Goal: Task Accomplishment & Management: Manage account settings

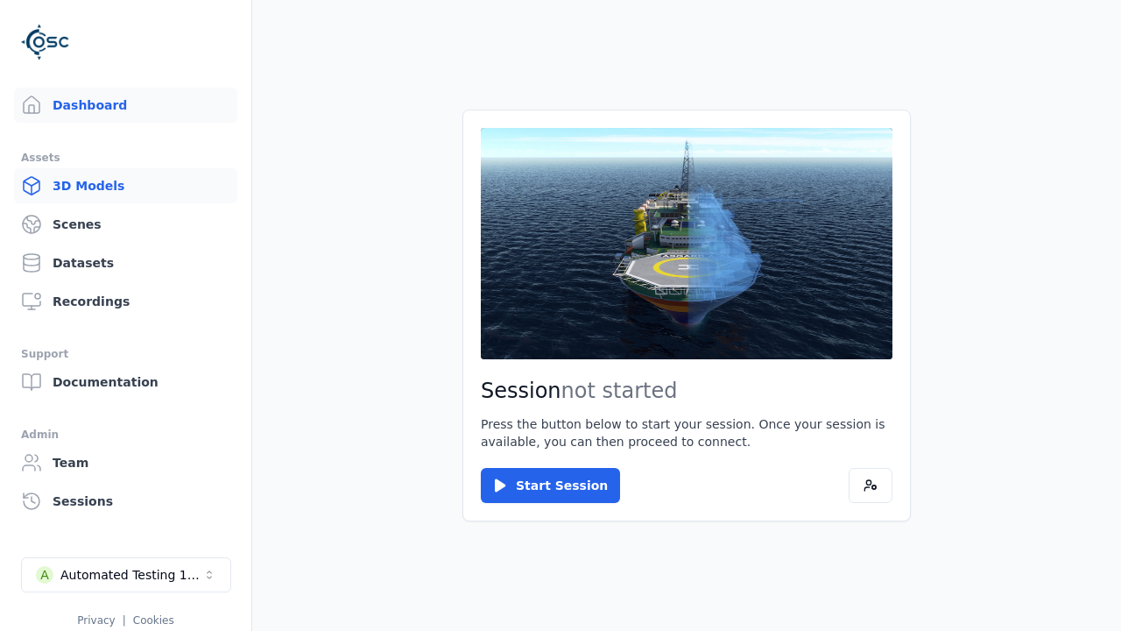
click at [128, 178] on link "3D Models" at bounding box center [125, 185] width 223 height 35
click at [118, 186] on link "3D Models" at bounding box center [125, 185] width 223 height 35
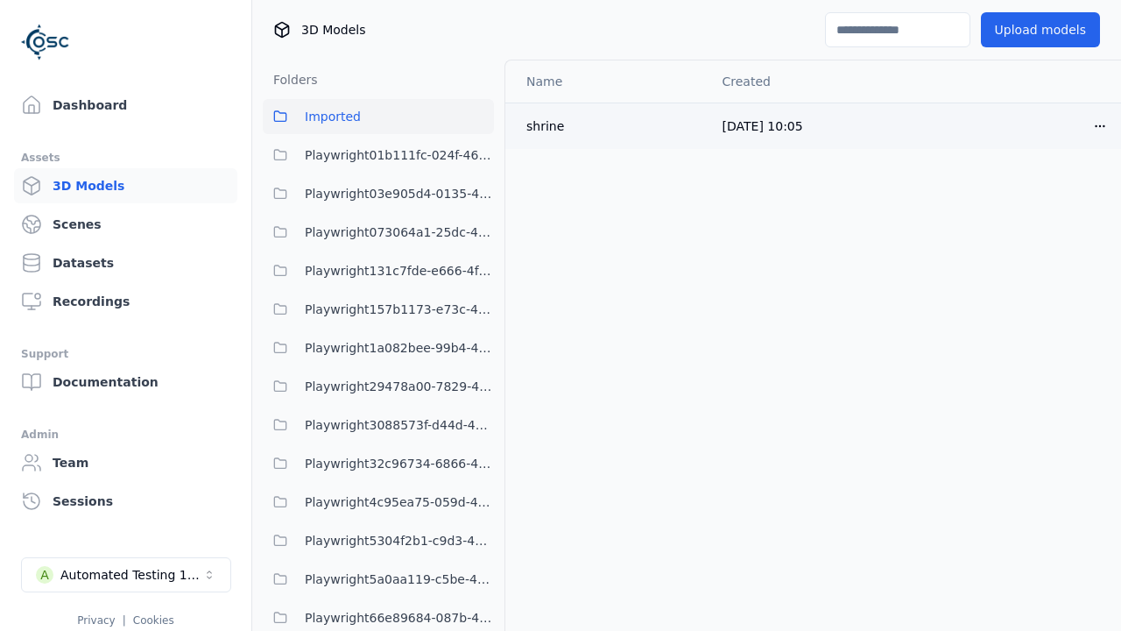
click at [1093, 127] on icon "button" at bounding box center [1100, 126] width 14 height 14
click at [1071, 125] on html "Support Dashboard Assets 3D Models Scenes Datasets Recordings Support Documenta…" at bounding box center [560, 315] width 1121 height 631
click at [1024, 222] on div "Move" at bounding box center [1031, 222] width 103 height 28
click at [1032, 222] on div "Move" at bounding box center [1031, 222] width 103 height 28
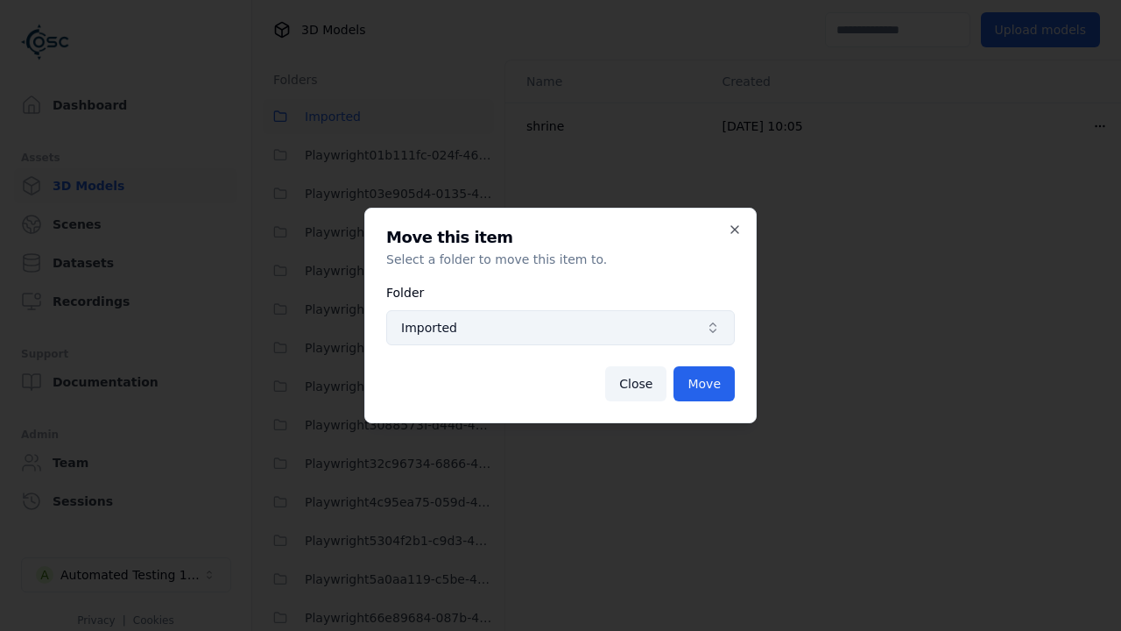
click at [702, 324] on div "Imported" at bounding box center [560, 328] width 319 height 18
click at [561, 328] on span "Imported" at bounding box center [550, 328] width 298 height 18
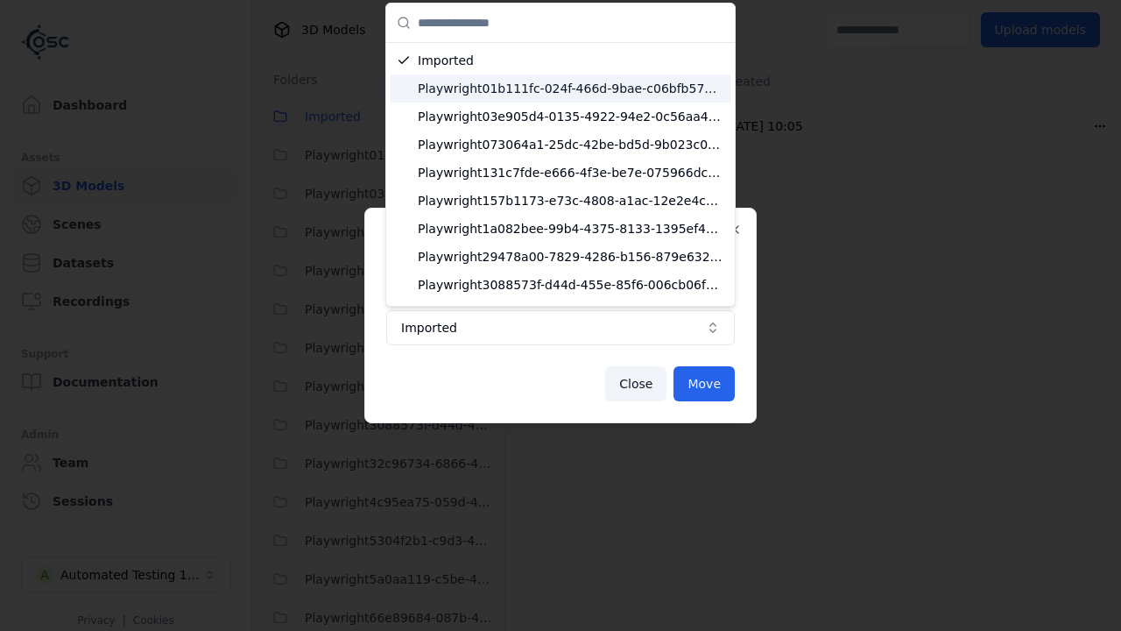
click at [550, 78] on div "Playwright01b111fc-024f-466d-9bae-c06bfb571c6d" at bounding box center [561, 88] width 342 height 28
click at [553, 88] on span "Playwright01b111fc-024f-466d-9bae-c06bfb571c6d" at bounding box center [571, 89] width 307 height 18
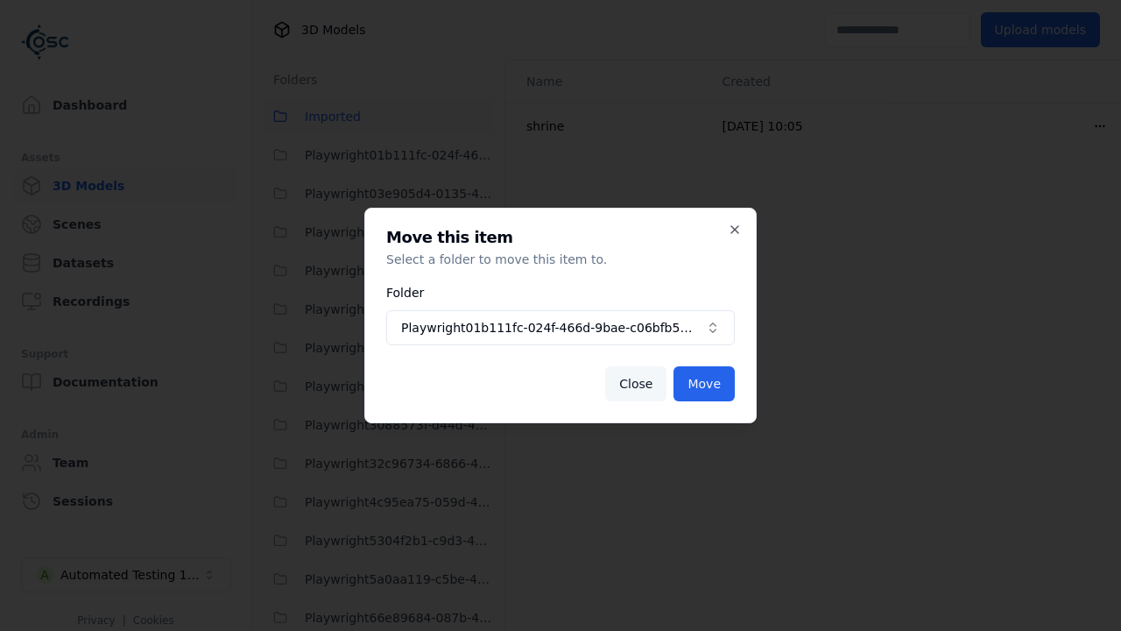
click at [635, 391] on button "Close" at bounding box center [635, 383] width 61 height 35
click at [640, 384] on button "Close" at bounding box center [635, 383] width 61 height 35
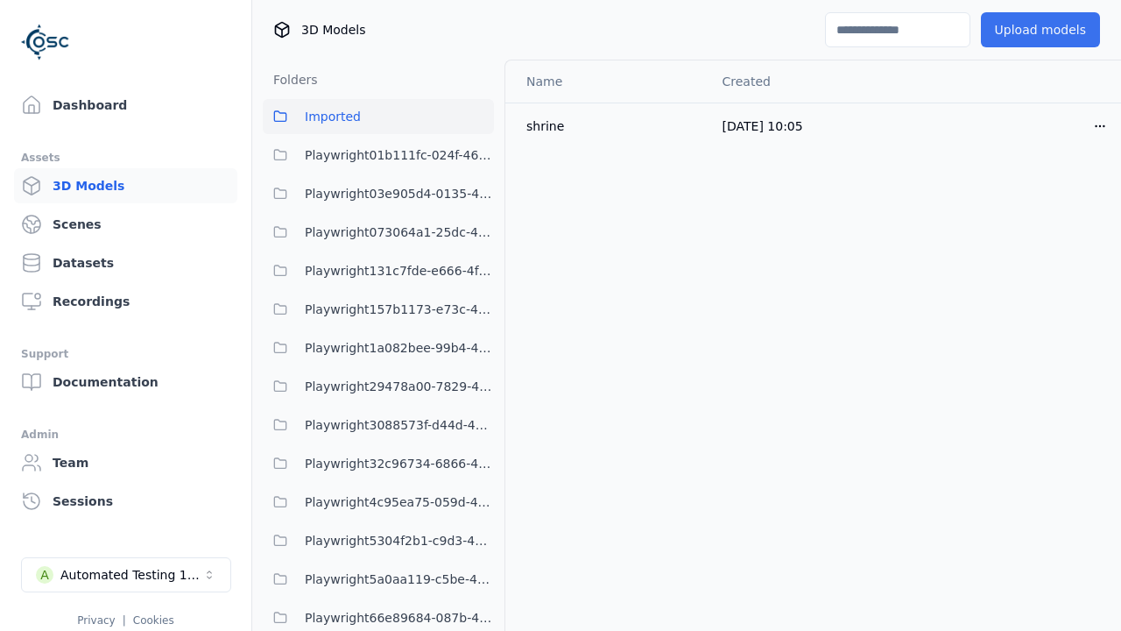
click at [1024, 35] on button "Upload models" at bounding box center [1040, 29] width 119 height 35
click at [1029, 30] on button "Upload models" at bounding box center [1040, 29] width 119 height 35
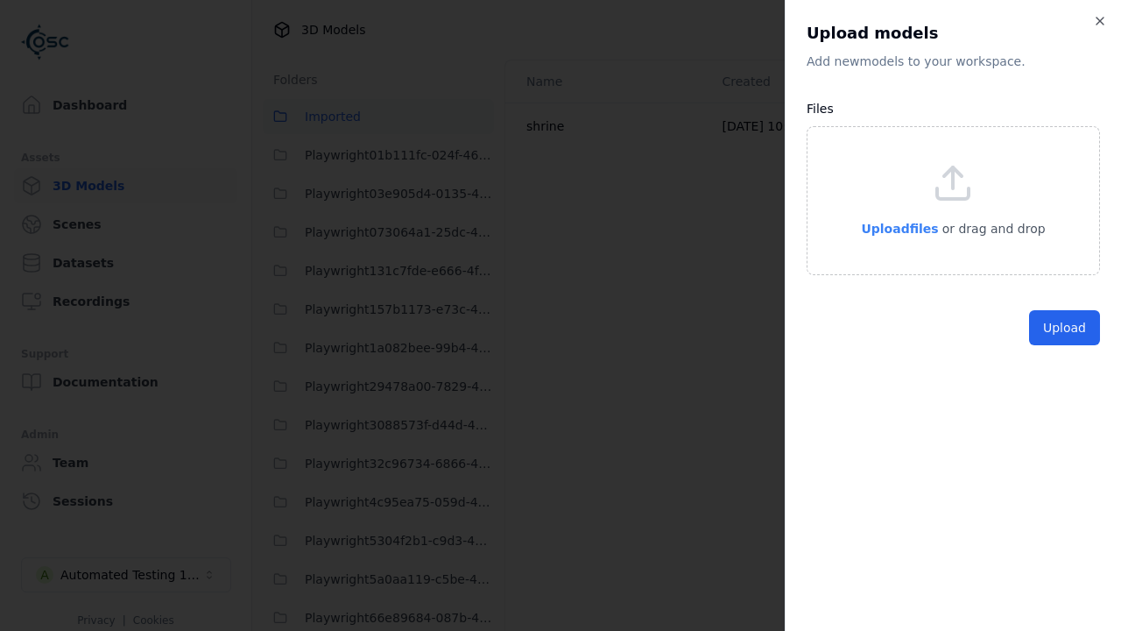
click at [885, 236] on span "Upload files" at bounding box center [899, 229] width 77 height 14
click at [894, 228] on span "Upload files" at bounding box center [899, 229] width 77 height 14
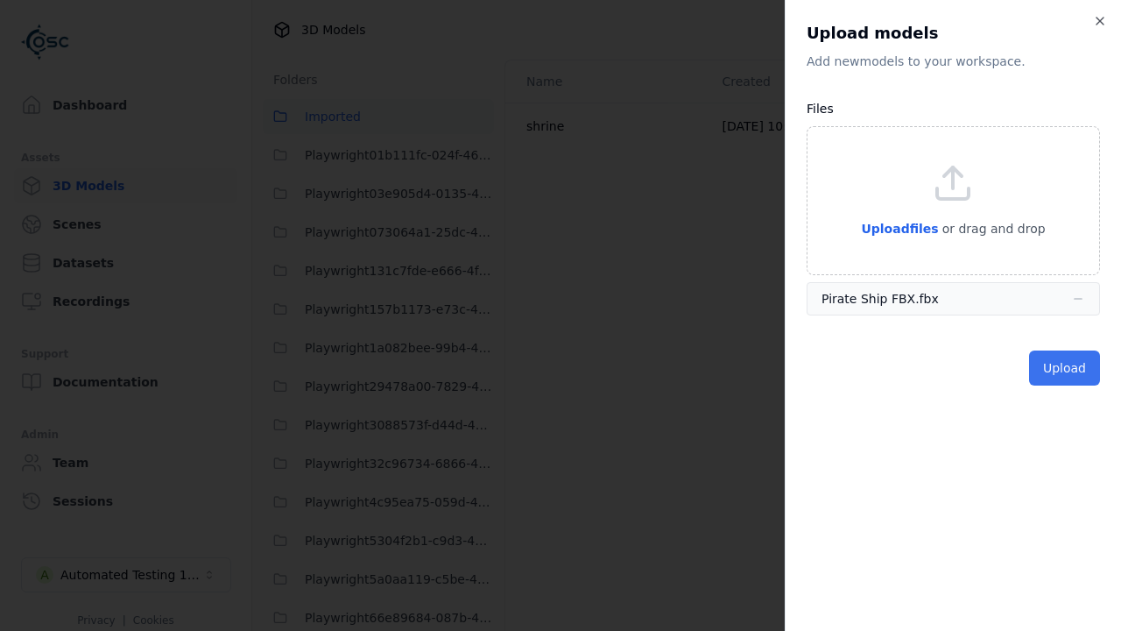
click at [1061, 354] on button "Upload" at bounding box center [1064, 367] width 71 height 35
click at [1066, 368] on button "Upload" at bounding box center [1064, 367] width 71 height 35
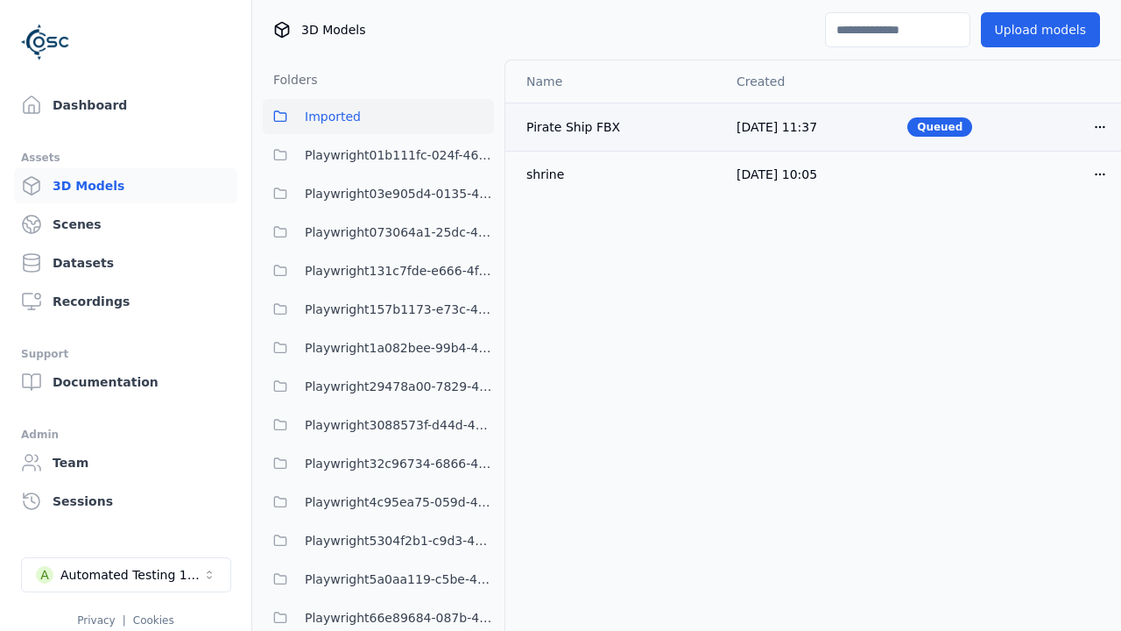
click at [1093, 125] on icon "button" at bounding box center [1100, 127] width 14 height 14
click at [1071, 126] on html "Support Dashboard Assets 3D Models Scenes Datasets Recordings Support Documenta…" at bounding box center [560, 315] width 1121 height 631
click at [1044, 246] on div "Download" at bounding box center [1031, 251] width 103 height 28
click at [1032, 251] on div "Download" at bounding box center [1031, 251] width 103 height 28
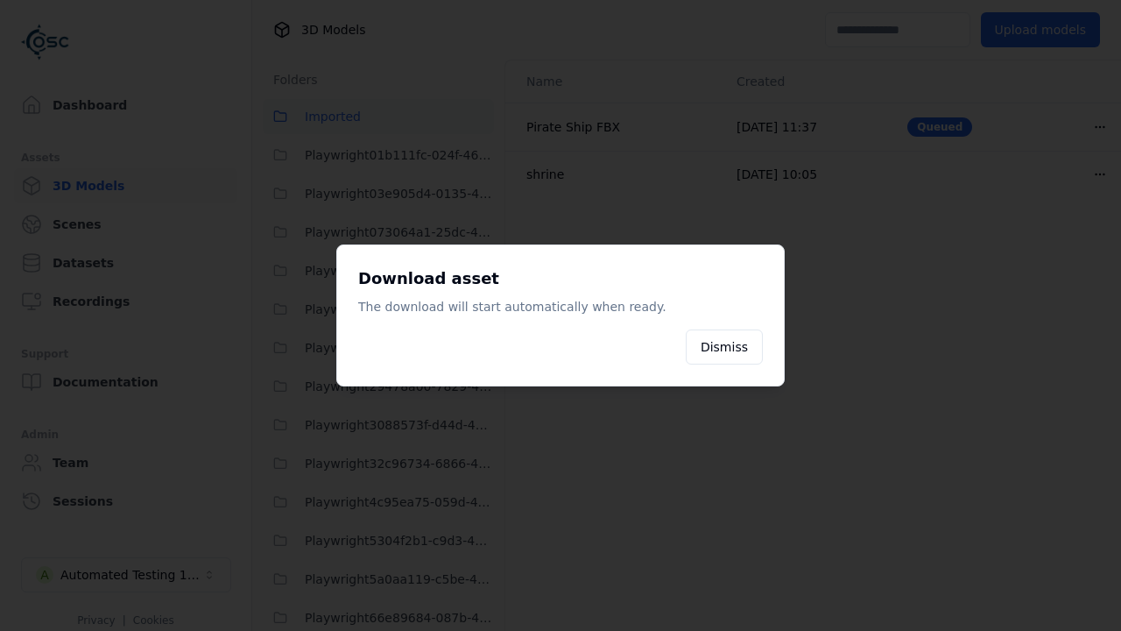
click at [874, 426] on div at bounding box center [560, 315] width 1121 height 631
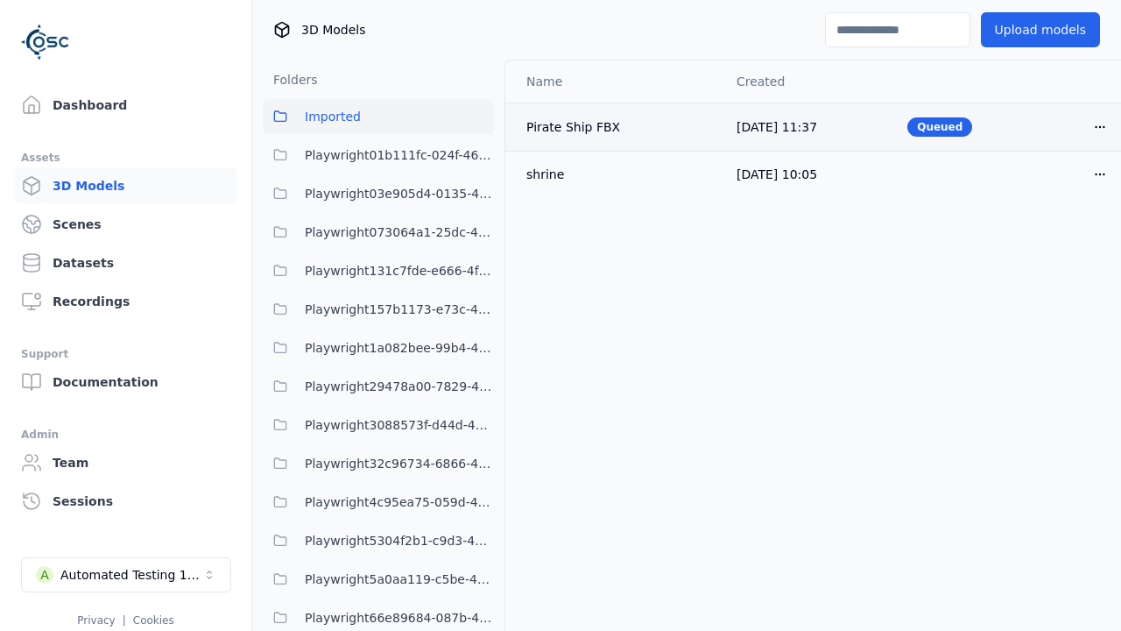
click at [1058, 127] on html "Support Dashboard Assets 3D Models Scenes Datasets Recordings Support Documenta…" at bounding box center [560, 315] width 1121 height 631
click at [1032, 209] on div "Move" at bounding box center [1031, 223] width 103 height 28
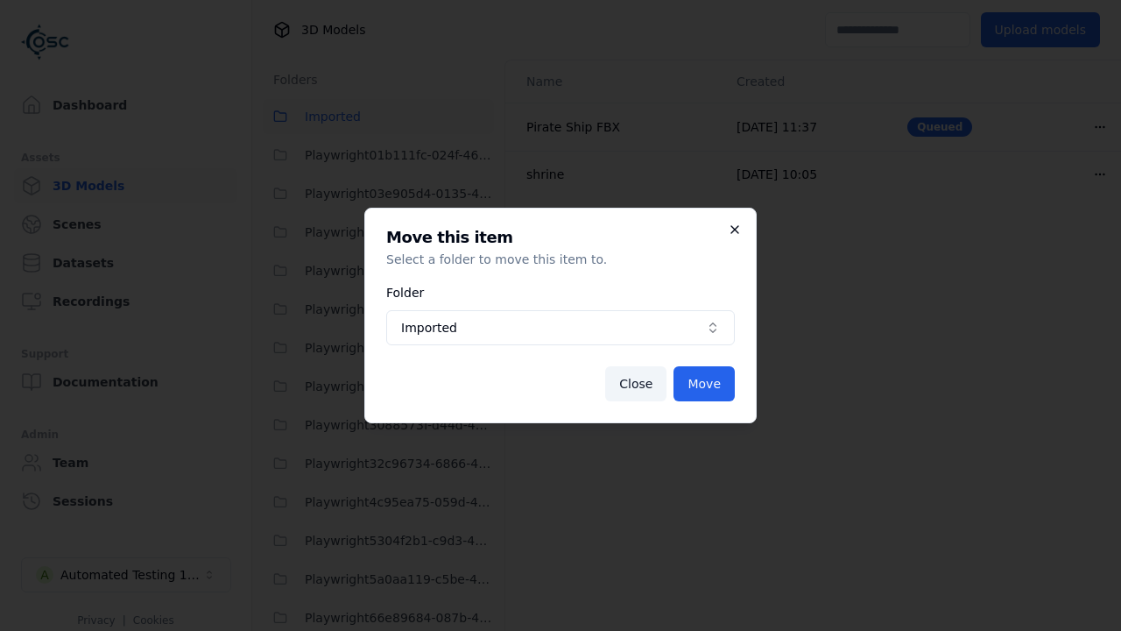
click at [739, 233] on icon "button" at bounding box center [735, 230] width 14 height 14
click at [735, 230] on icon "button" at bounding box center [735, 229] width 7 height 7
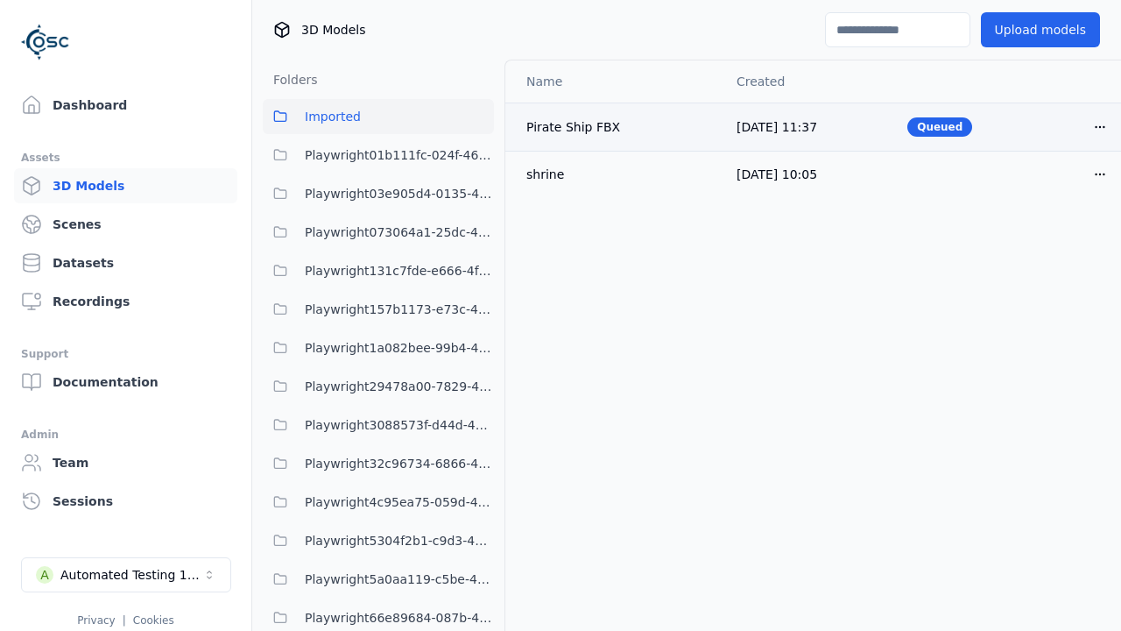
click at [1093, 128] on icon "button" at bounding box center [1100, 127] width 14 height 14
click at [1071, 126] on html "Support Dashboard Assets 3D Models Scenes Datasets Recordings Support Documenta…" at bounding box center [560, 315] width 1121 height 631
click at [1033, 222] on div "Move" at bounding box center [1031, 223] width 103 height 28
click at [1032, 223] on div "Move" at bounding box center [1031, 223] width 103 height 28
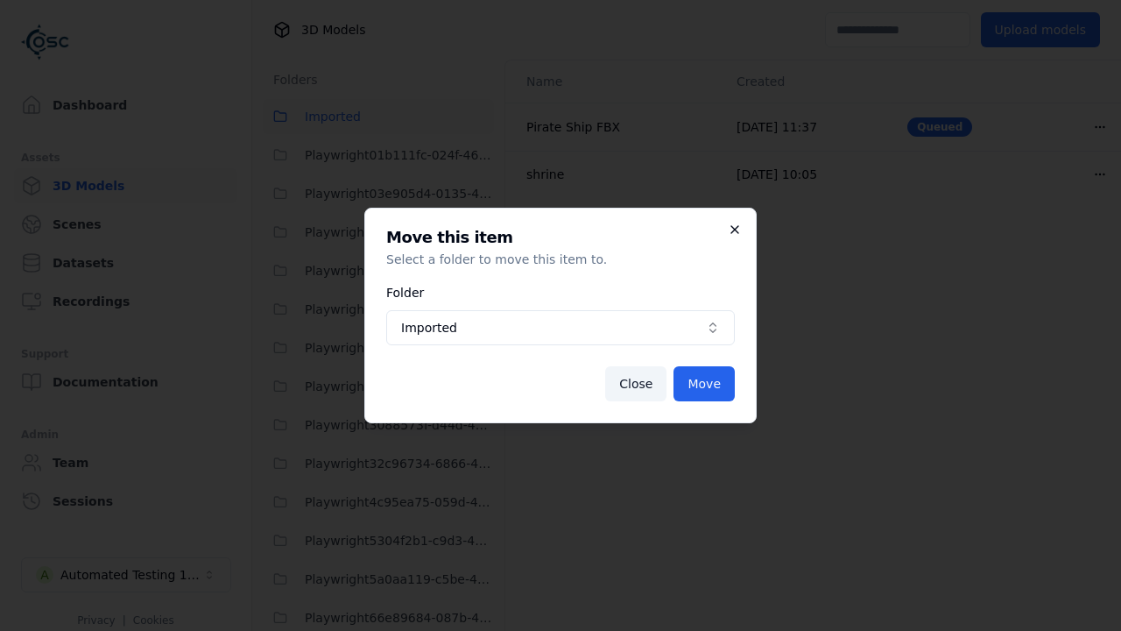
click at [732, 228] on icon "button" at bounding box center [735, 230] width 14 height 14
click at [735, 230] on icon "button" at bounding box center [735, 229] width 7 height 7
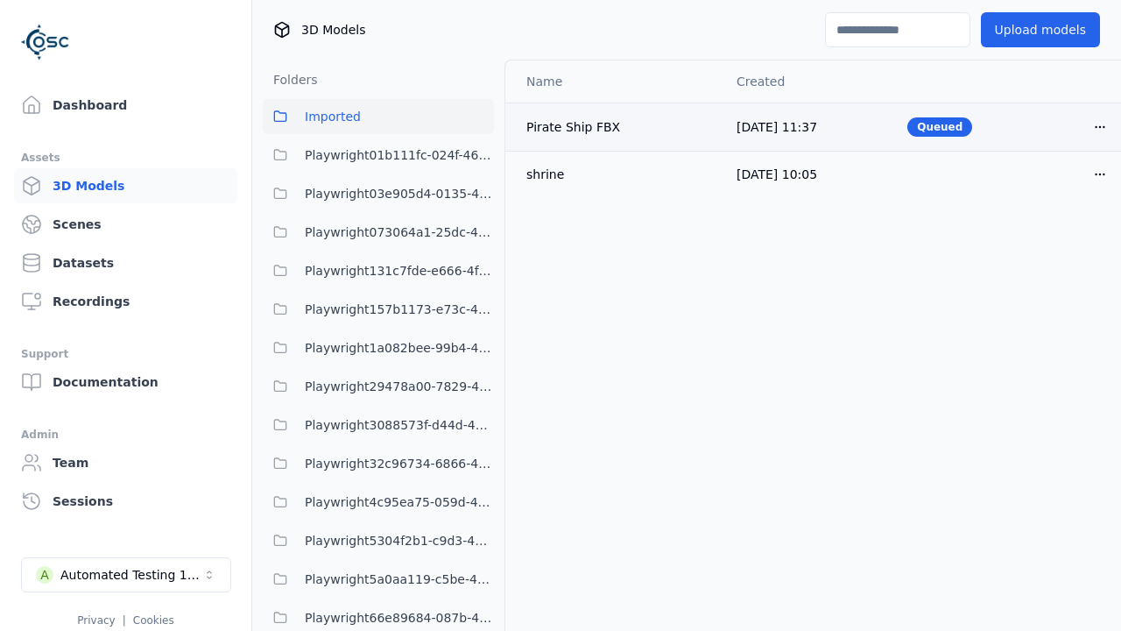
click at [1093, 129] on icon "button" at bounding box center [1100, 127] width 14 height 14
click at [1071, 126] on html "Support Dashboard Assets 3D Models Scenes Datasets Recordings Support Documenta…" at bounding box center [560, 315] width 1121 height 631
click at [1043, 231] on div "Move" at bounding box center [1031, 223] width 103 height 28
click at [1032, 223] on div "Move" at bounding box center [1031, 223] width 103 height 28
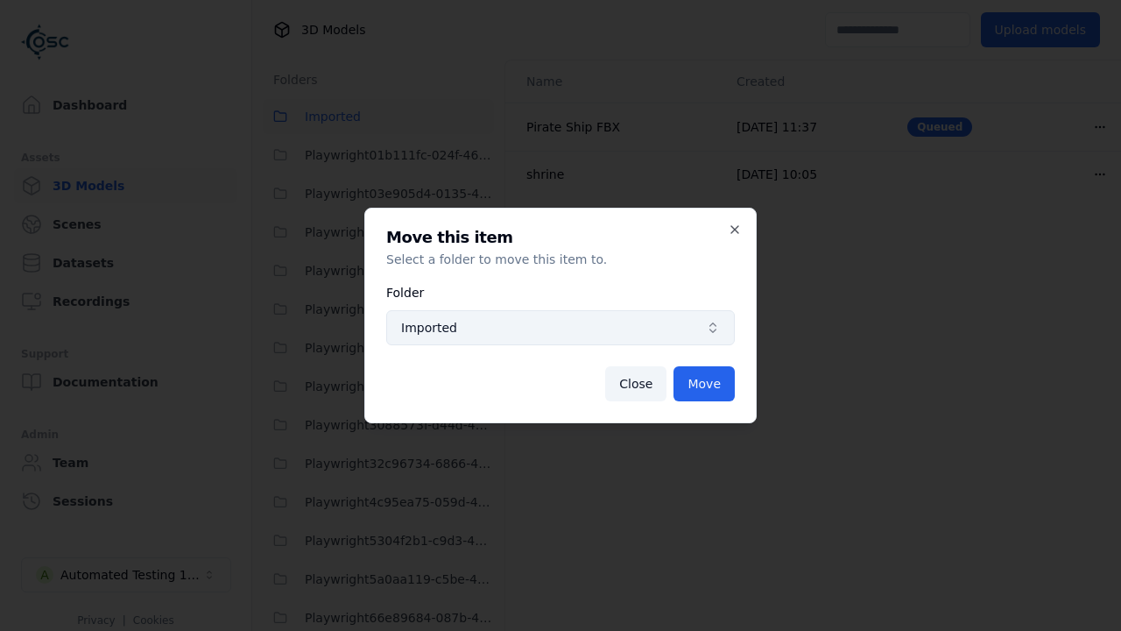
click at [674, 335] on span "Imported" at bounding box center [550, 328] width 298 height 18
click at [561, 328] on span "Imported" at bounding box center [550, 328] width 298 height 18
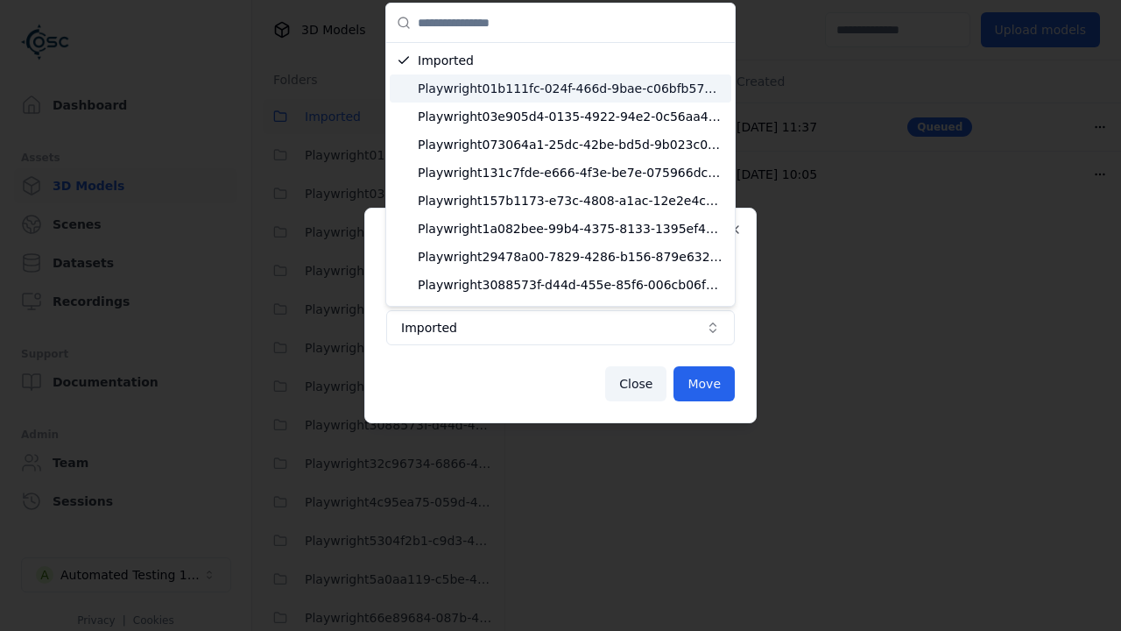
click at [456, 84] on span "Playwright01b111fc-024f-466d-9bae-c06bfb571c6d" at bounding box center [571, 89] width 307 height 18
click at [563, 88] on span "Playwright01b111fc-024f-466d-9bae-c06bfb571c6d" at bounding box center [571, 89] width 307 height 18
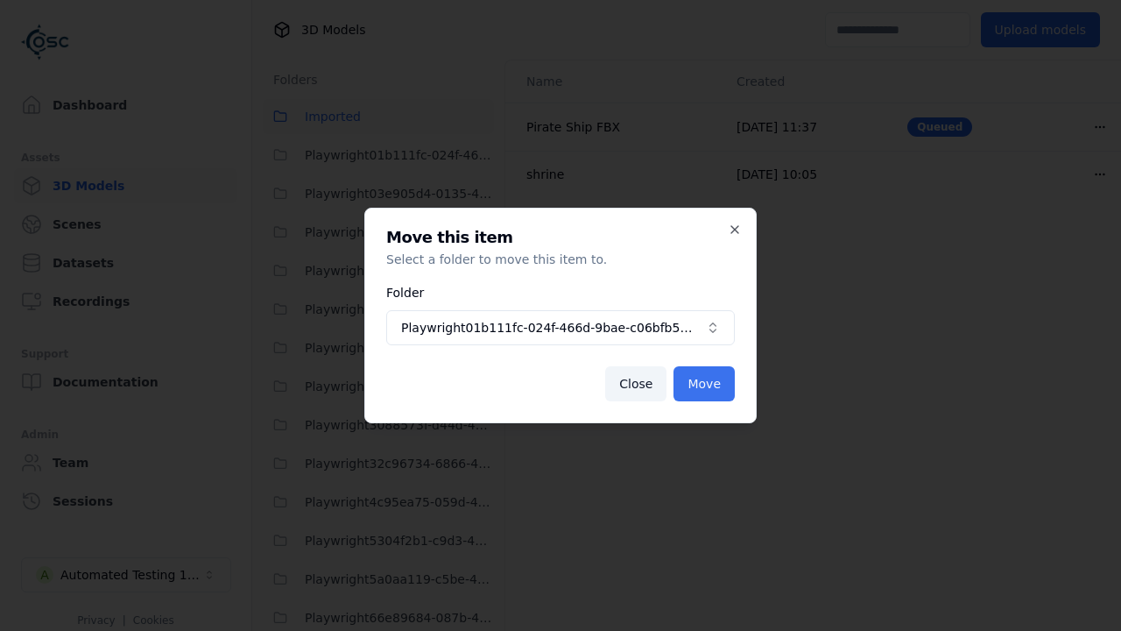
click at [714, 380] on button "Move" at bounding box center [704, 383] width 61 height 35
click at [705, 384] on button "Move" at bounding box center [704, 383] width 61 height 35
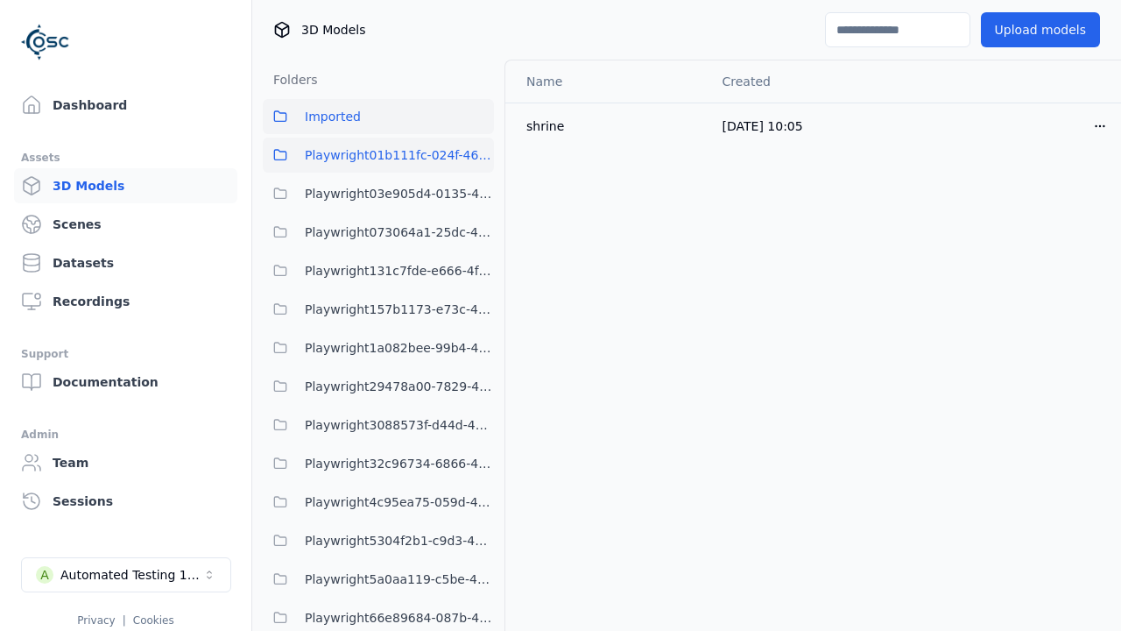
click at [364, 166] on button "Playwright01b111fc-024f-466d-9bae-c06bfb571c6d" at bounding box center [378, 155] width 231 height 35
click at [378, 155] on span "Playwright01b111fc-024f-466d-9bae-c06bfb571c6d" at bounding box center [399, 155] width 189 height 21
click at [568, 15] on x-pw-glass at bounding box center [560, 315] width 1121 height 631
click at [665, 147] on td "Pirate Ship FBX" at bounding box center [613, 127] width 217 height 48
click at [1093, 129] on icon "button" at bounding box center [1100, 127] width 14 height 14
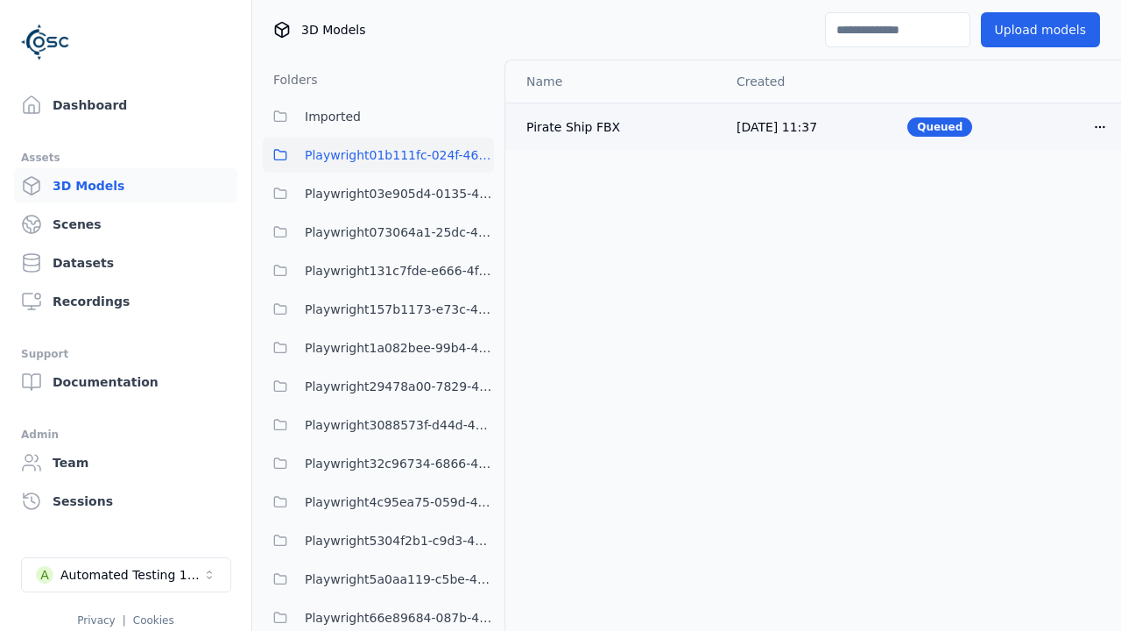
click at [1071, 126] on html "Support Dashboard Assets 3D Models Scenes Datasets Recordings Support Documenta…" at bounding box center [560, 315] width 1121 height 631
click at [788, 297] on html "Support Dashboard Assets 3D Models Scenes Datasets Recordings Support Documenta…" at bounding box center [560, 315] width 1121 height 631
click at [561, 315] on html "Support Dashboard Assets 3D Models Scenes Datasets Recordings Support Documenta…" at bounding box center [560, 315] width 1121 height 631
click at [1093, 124] on icon "button" at bounding box center [1100, 127] width 14 height 14
click at [1071, 126] on html "Support Dashboard Assets 3D Models Scenes Datasets Recordings Support Documenta…" at bounding box center [560, 315] width 1121 height 631
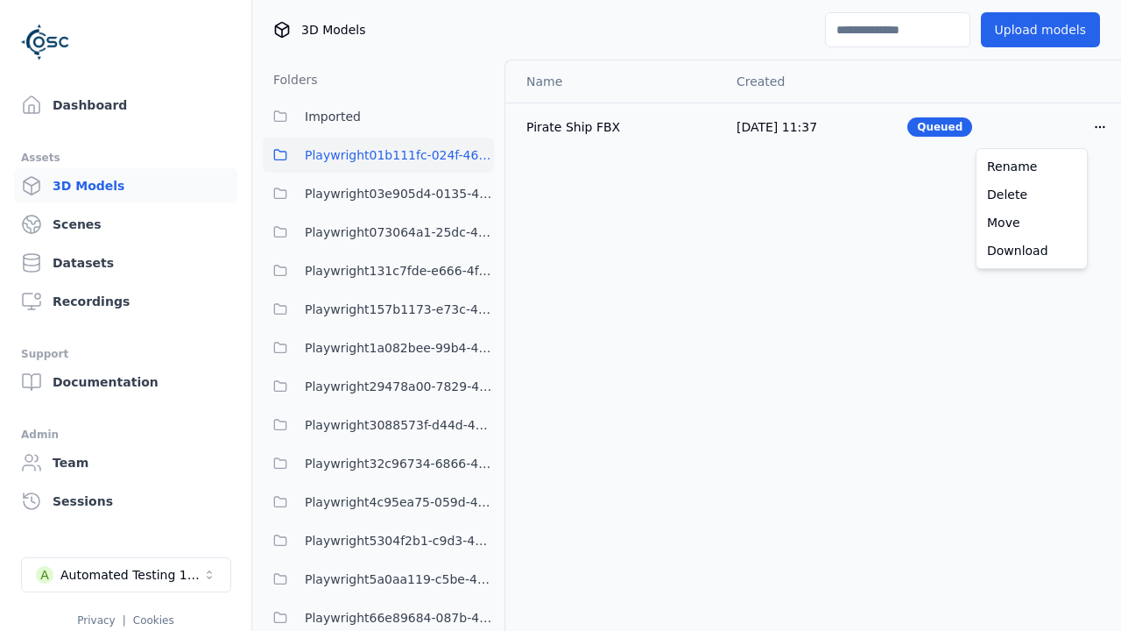
click at [782, 222] on html "Support Dashboard Assets 3D Models Scenes Datasets Recordings Support Documenta…" at bounding box center [560, 315] width 1121 height 631
click at [561, 315] on html "Support Dashboard Assets 3D Models Scenes Datasets Recordings Support Documenta…" at bounding box center [560, 315] width 1121 height 631
click at [1093, 122] on icon "button" at bounding box center [1100, 127] width 14 height 14
click at [1071, 126] on html "Support Dashboard Assets 3D Models Scenes Datasets Recordings Support Documenta…" at bounding box center [560, 315] width 1121 height 631
